Goal: Task Accomplishment & Management: Use online tool/utility

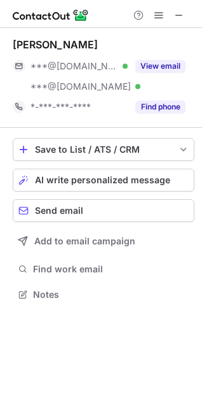
scroll to position [285, 202]
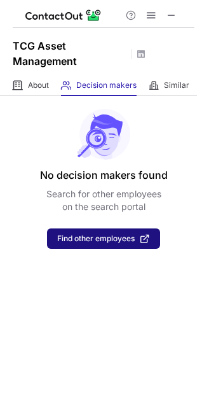
click at [116, 242] on span "Find other employees" at bounding box center [96, 238] width 78 height 9
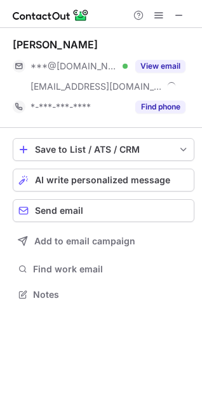
scroll to position [285, 202]
click at [173, 18] on button at bounding box center [179, 15] width 15 height 15
